Goal: Task Accomplishment & Management: Complete application form

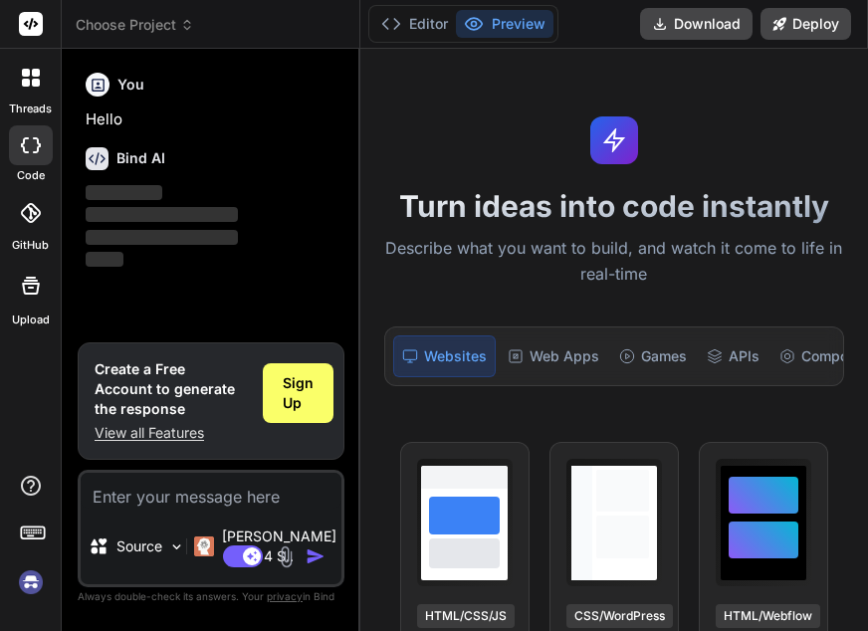
type textarea "x"
click at [731, 24] on button "Download" at bounding box center [696, 24] width 113 height 32
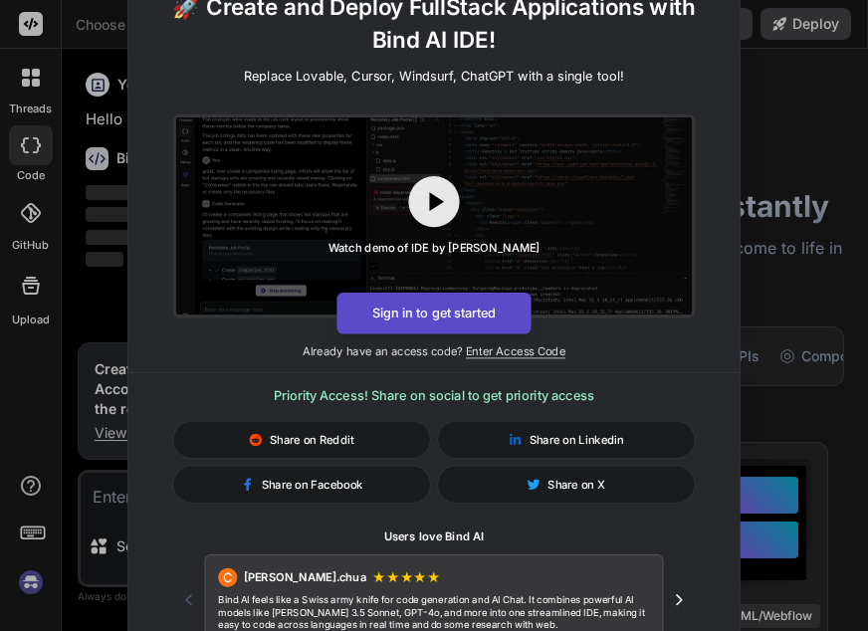
click at [482, 308] on button "Sign in to get started" at bounding box center [434, 313] width 194 height 42
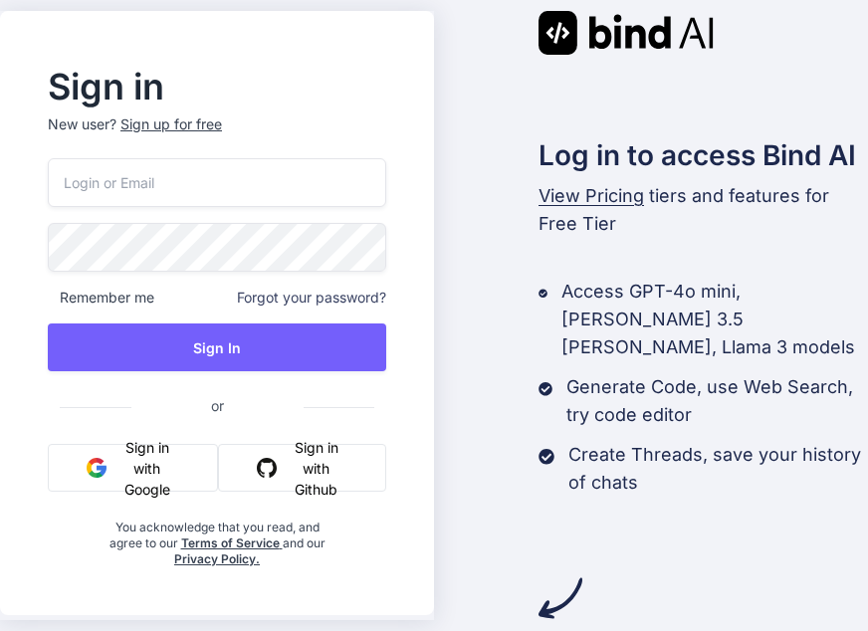
click at [164, 186] on input "email" at bounding box center [217, 182] width 339 height 49
click at [147, 453] on button "Sign in with Google" at bounding box center [133, 468] width 170 height 48
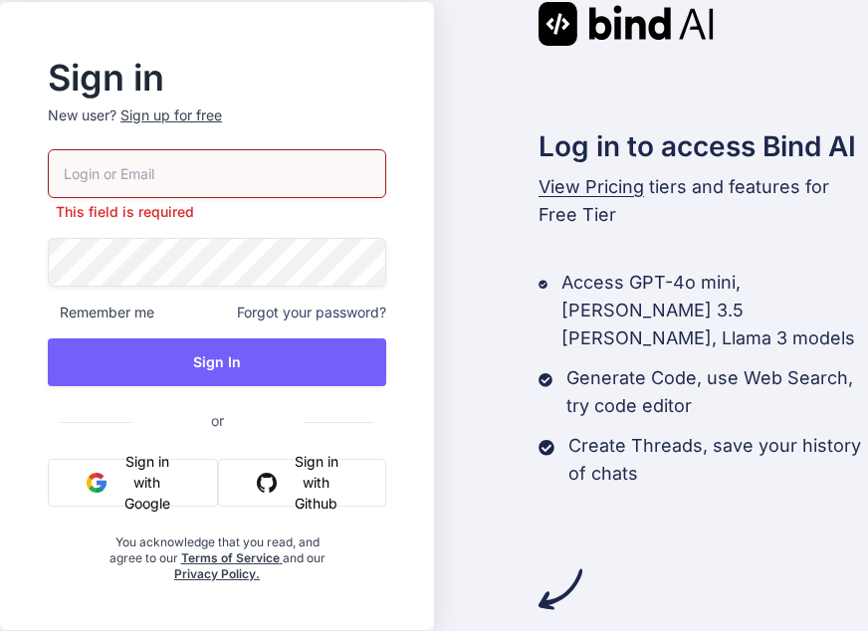
click at [200, 112] on div "Sign up for free" at bounding box center [171, 116] width 102 height 20
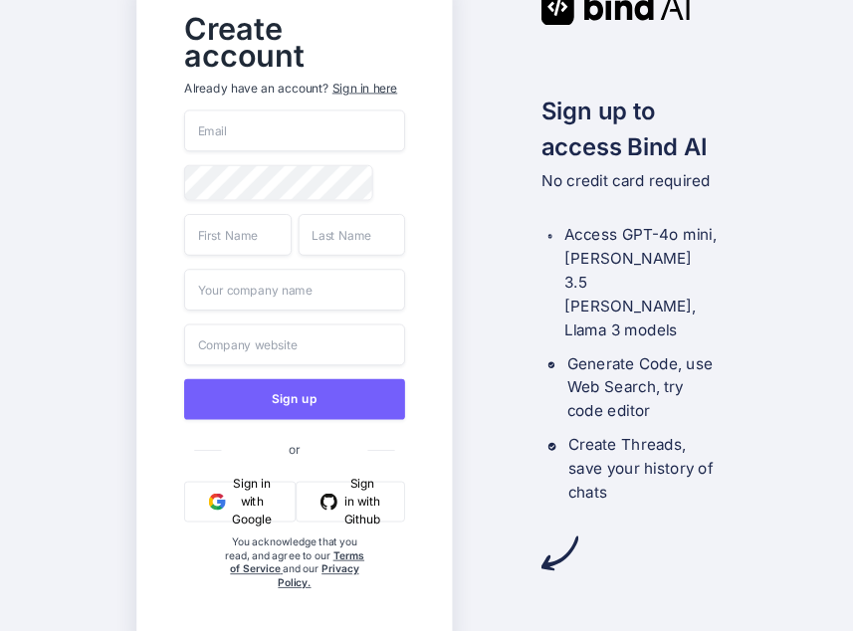
click at [287, 132] on input "email" at bounding box center [294, 131] width 221 height 42
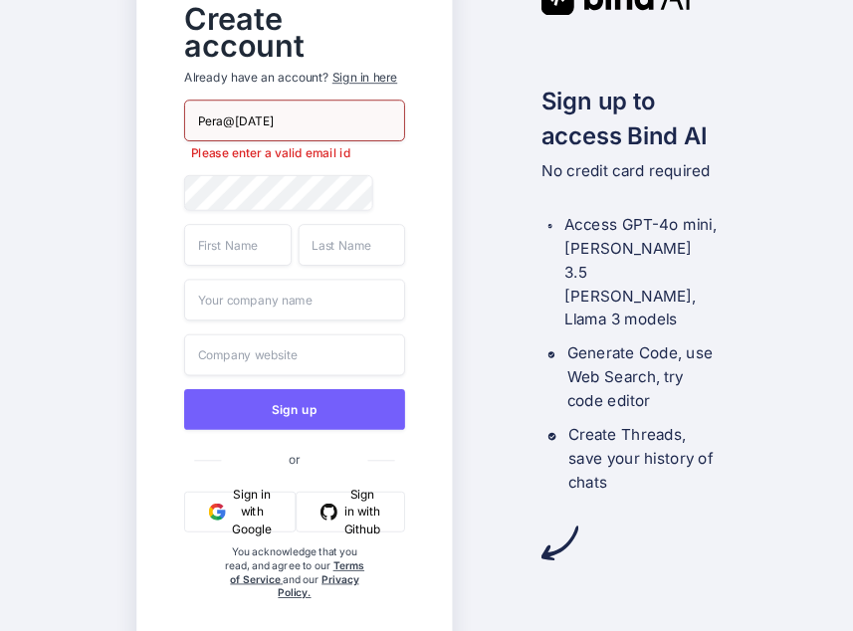
click at [387, 193] on span at bounding box center [394, 192] width 20 height 34
drag, startPoint x: 277, startPoint y: 117, endPoint x: 130, endPoint y: 107, distance: 146.7
click at [130, 107] on div "Create account Already have an account? Sign in here Pera@[DATE] Please enter a…" at bounding box center [426, 315] width 853 height 631
type input "[EMAIL_ADDRESS][DOMAIN_NAME]"
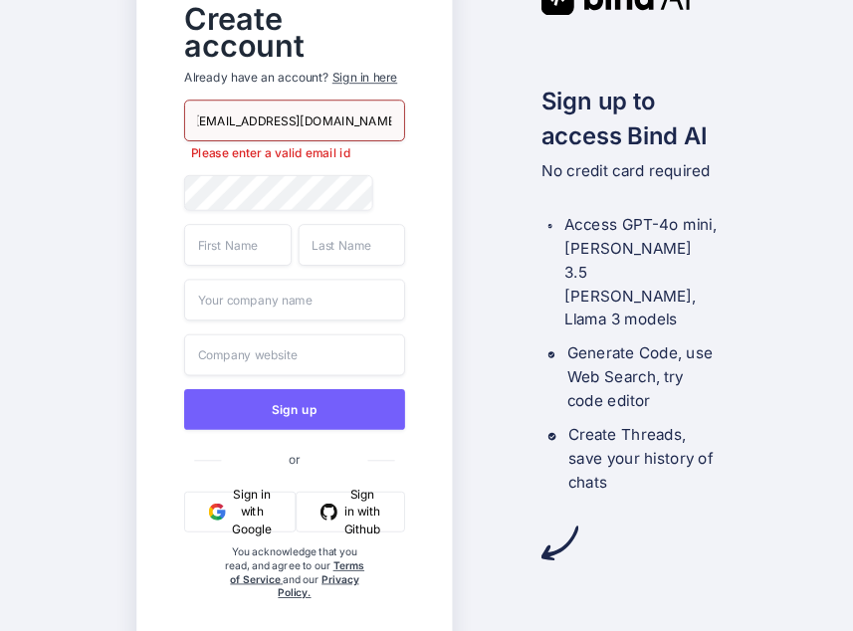
scroll to position [0, 0]
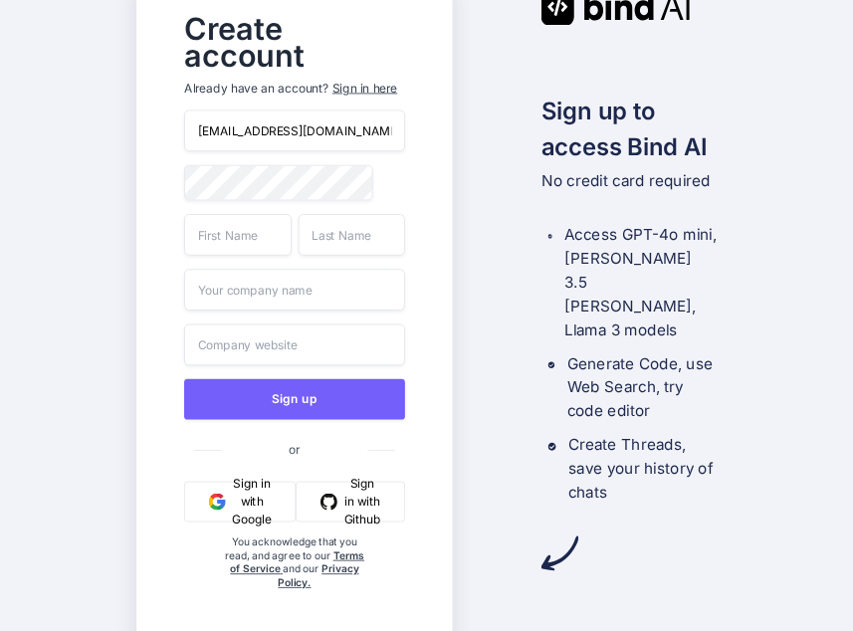
click at [183, 205] on div "Create account Already have an account? Sign in here [EMAIL_ADDRESS][DOMAIN_NAM…" at bounding box center [294, 315] width 262 height 628
click at [218, 248] on input "text" at bounding box center [238, 234] width 108 height 42
type input "Puvi"
type input "bala"
click at [234, 301] on input "text" at bounding box center [294, 290] width 221 height 42
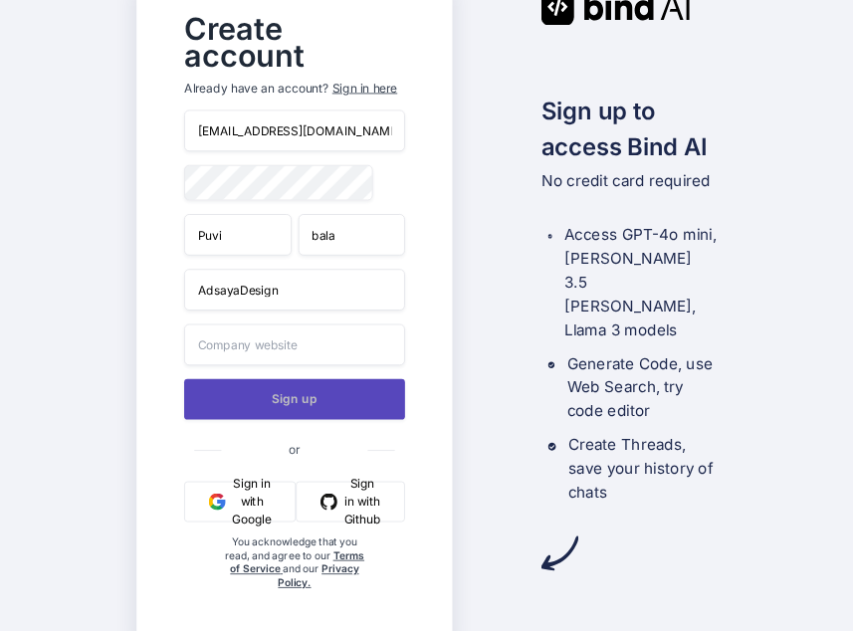
type input "AdsayaDesign"
click at [341, 405] on button "Sign up" at bounding box center [294, 398] width 221 height 41
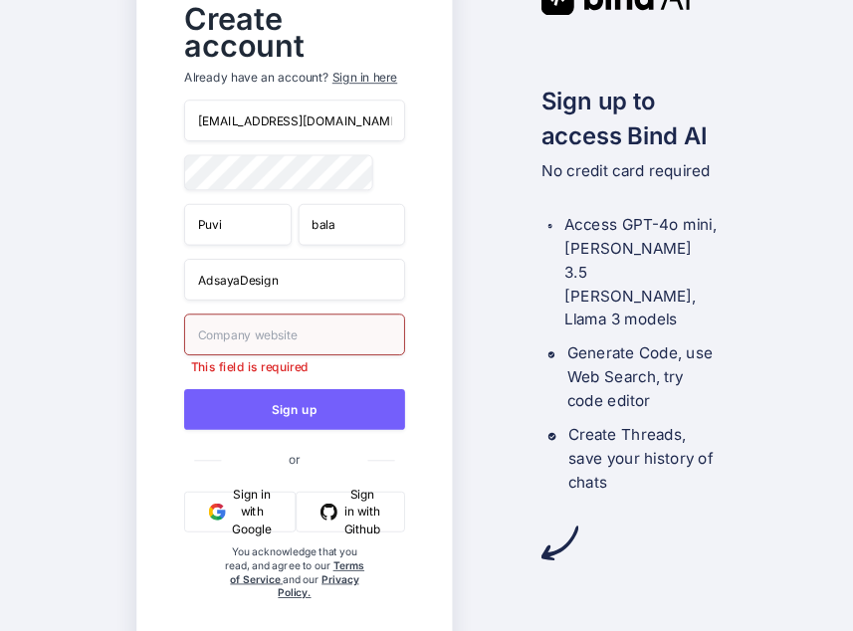
click at [291, 346] on input "text" at bounding box center [294, 335] width 221 height 42
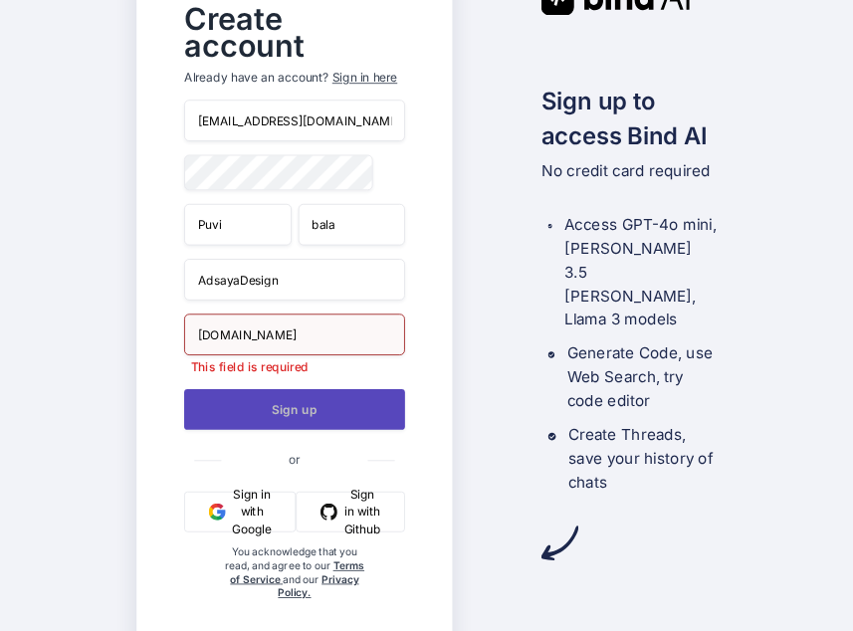
type input "[DOMAIN_NAME]"
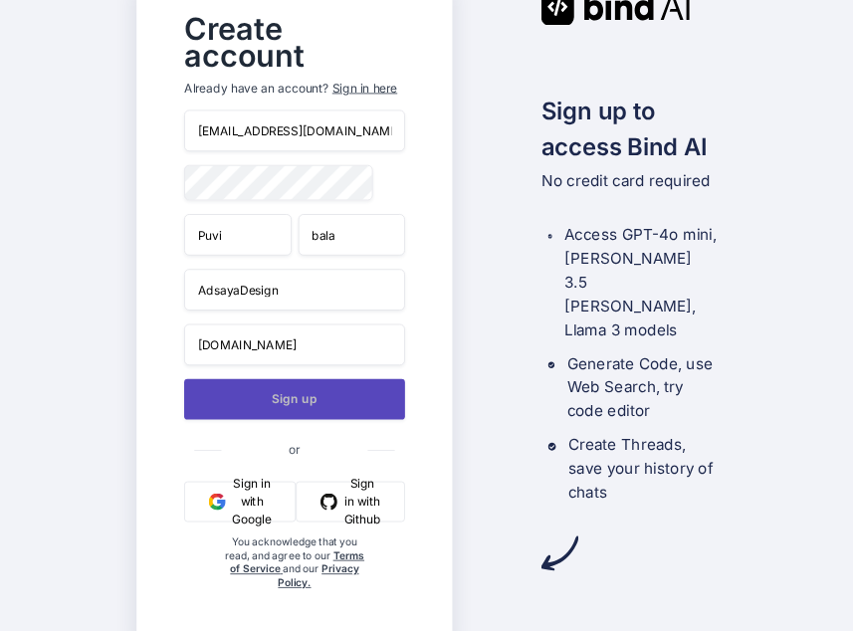
click at [294, 411] on button "Sign up" at bounding box center [294, 398] width 221 height 41
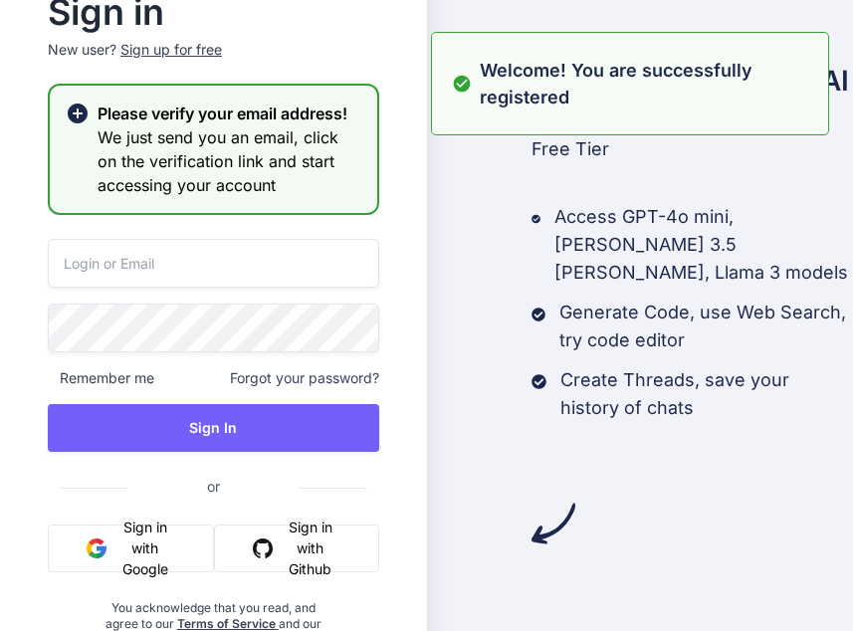
type input "[EMAIL_ADDRESS][DOMAIN_NAME]"
